Goal: Find specific page/section: Find specific page/section

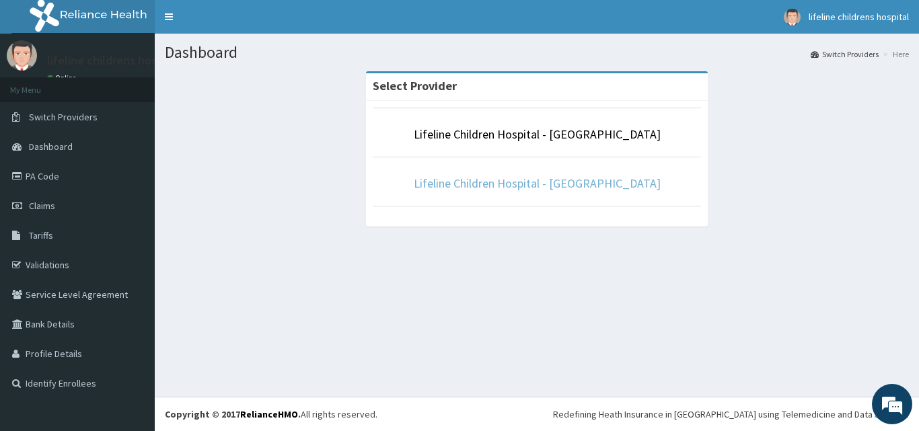
click at [538, 188] on link "Lifeline Children Hospital - [GEOGRAPHIC_DATA]" at bounding box center [537, 183] width 247 height 15
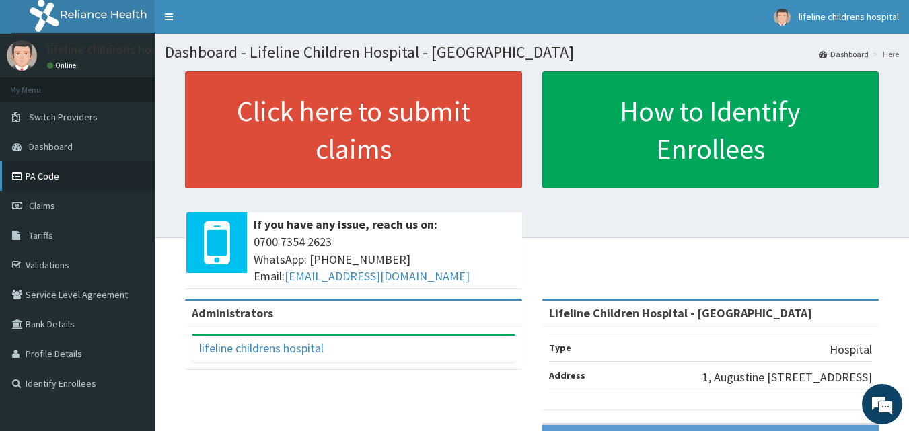
click at [60, 178] on link "PA Code" at bounding box center [77, 176] width 155 height 30
